Goal: Navigation & Orientation: Find specific page/section

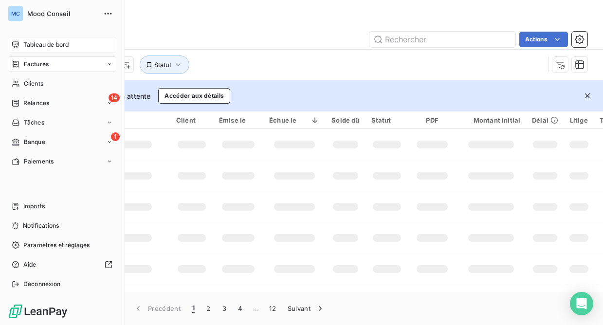
click at [21, 41] on div "Tableau de bord" at bounding box center [62, 45] width 109 height 16
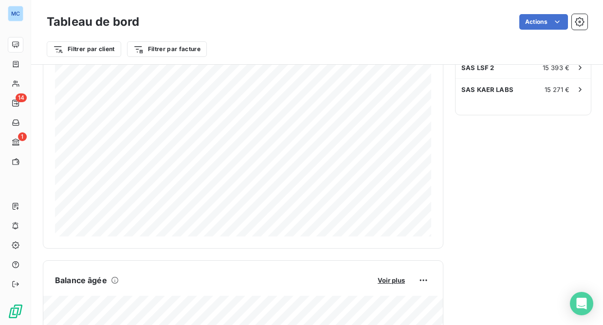
scroll to position [477, 0]
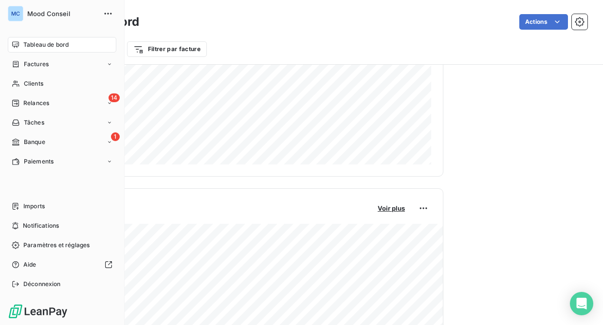
click at [27, 145] on span "Banque" at bounding box center [34, 142] width 21 height 9
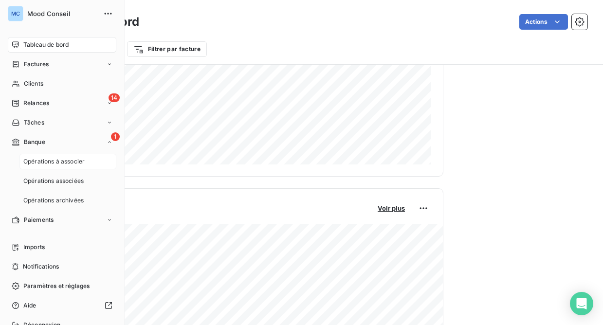
click at [75, 161] on span "Opérations à associer" at bounding box center [53, 161] width 61 height 9
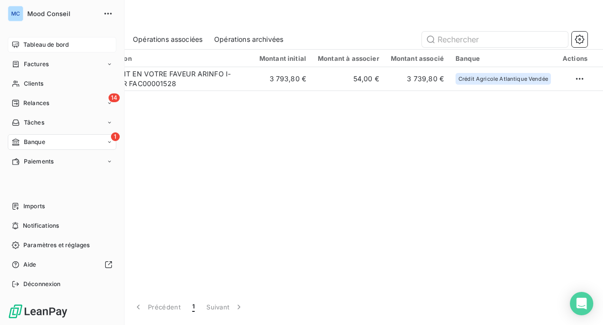
click at [42, 42] on span "Tableau de bord" at bounding box center [45, 44] width 45 height 9
